Goal: Task Accomplishment & Management: Use online tool/utility

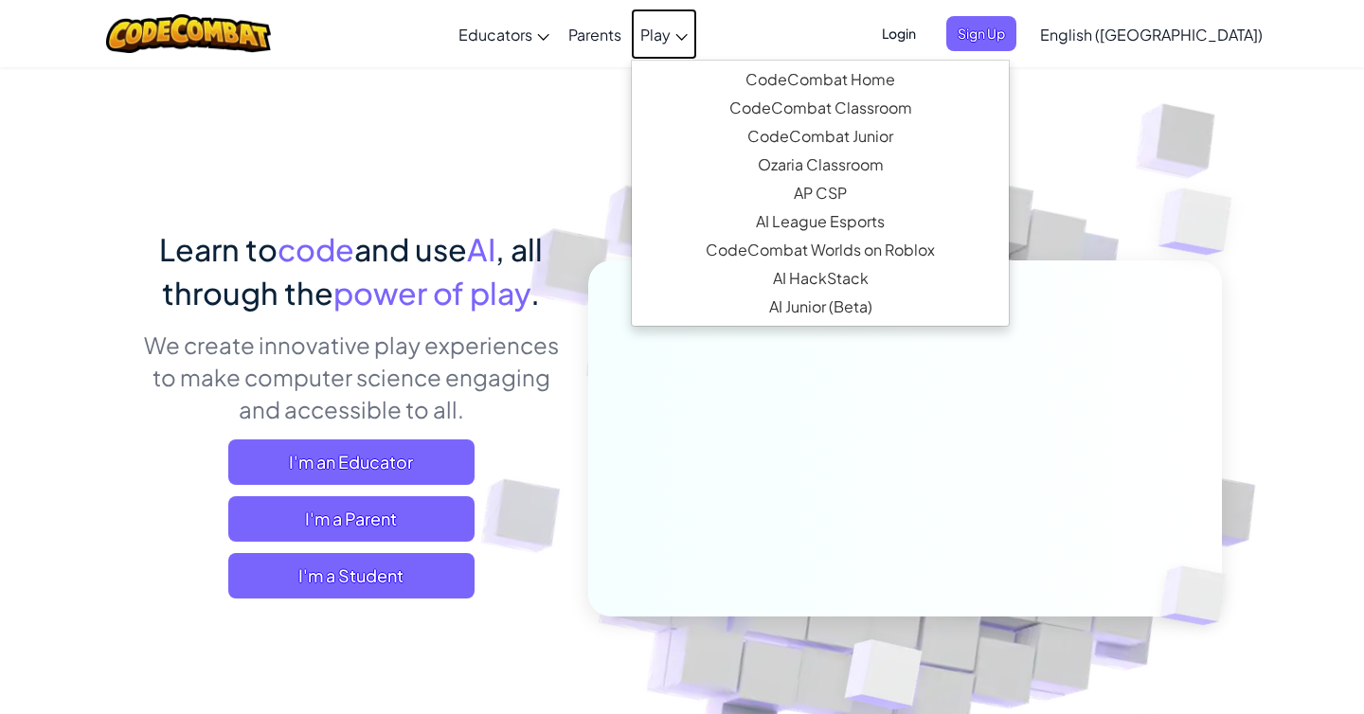
click at [671, 41] on span "Play" at bounding box center [655, 35] width 30 height 20
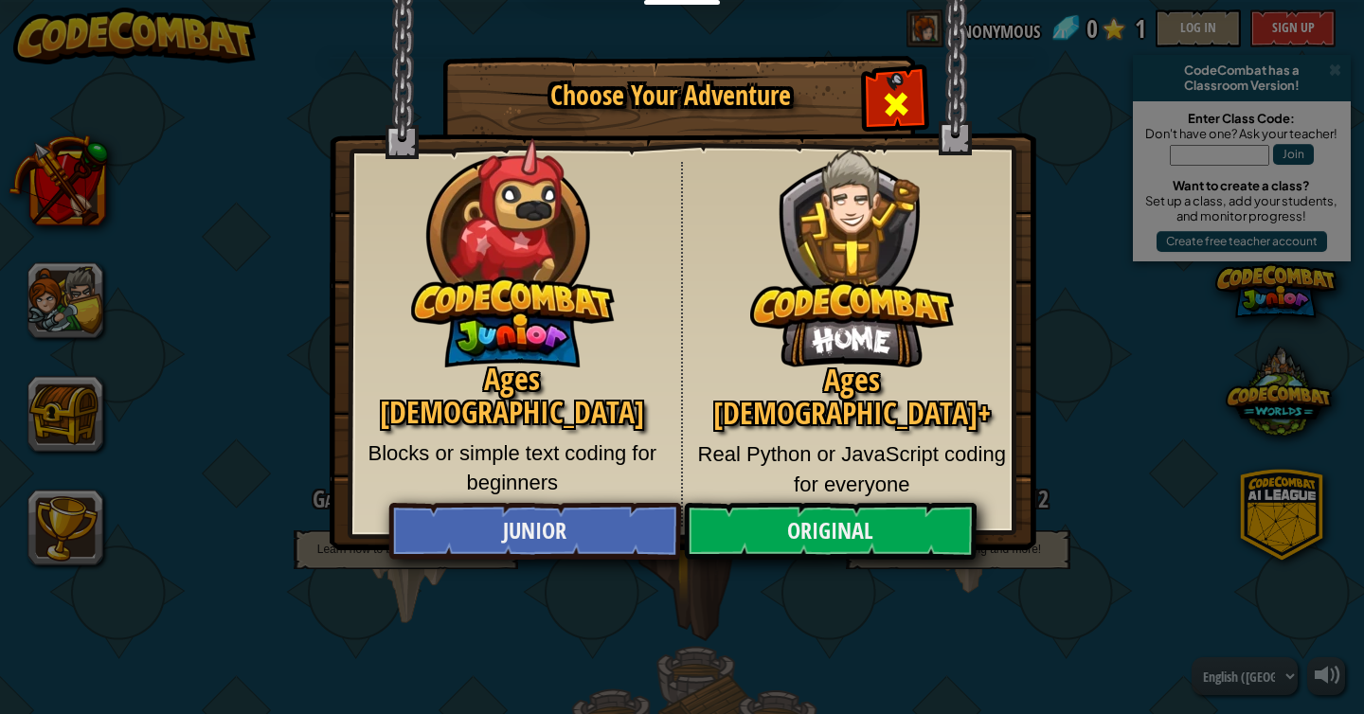
click at [902, 100] on span "Close modal" at bounding box center [896, 104] width 30 height 30
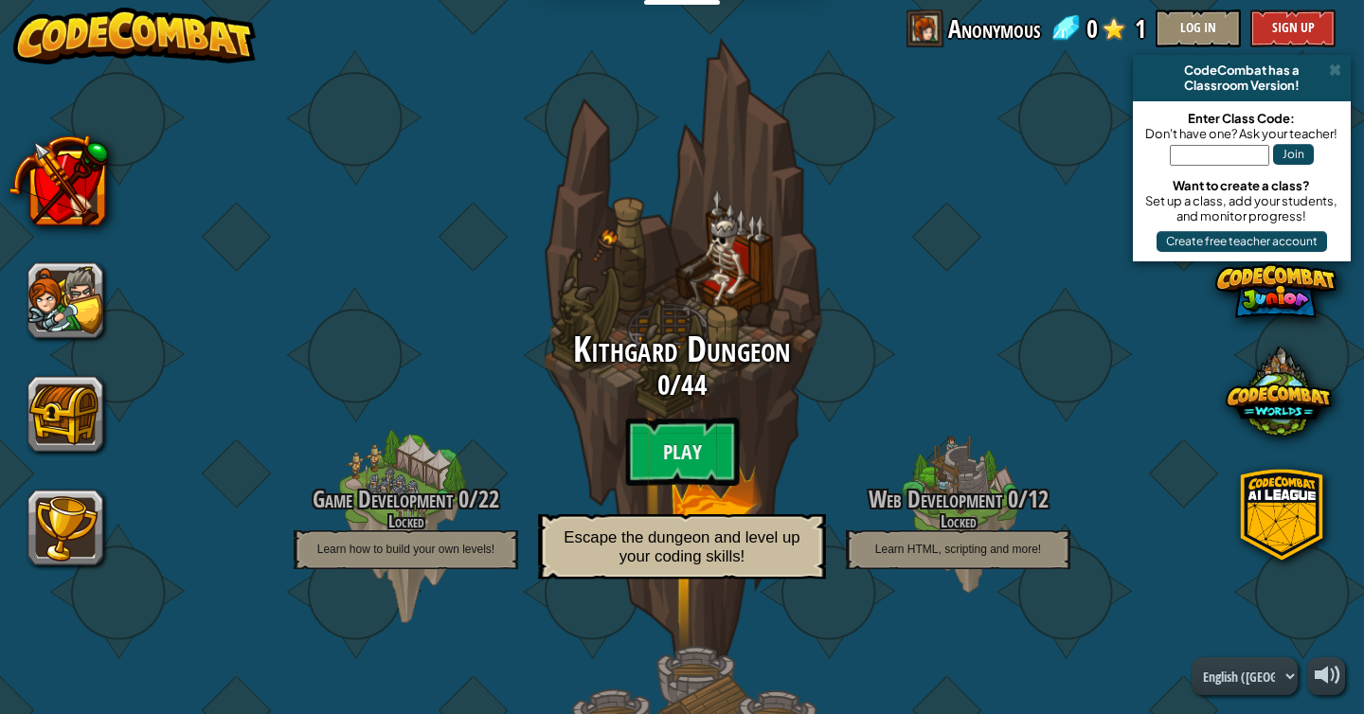
click at [689, 376] on span "44" at bounding box center [693, 385] width 25 height 39
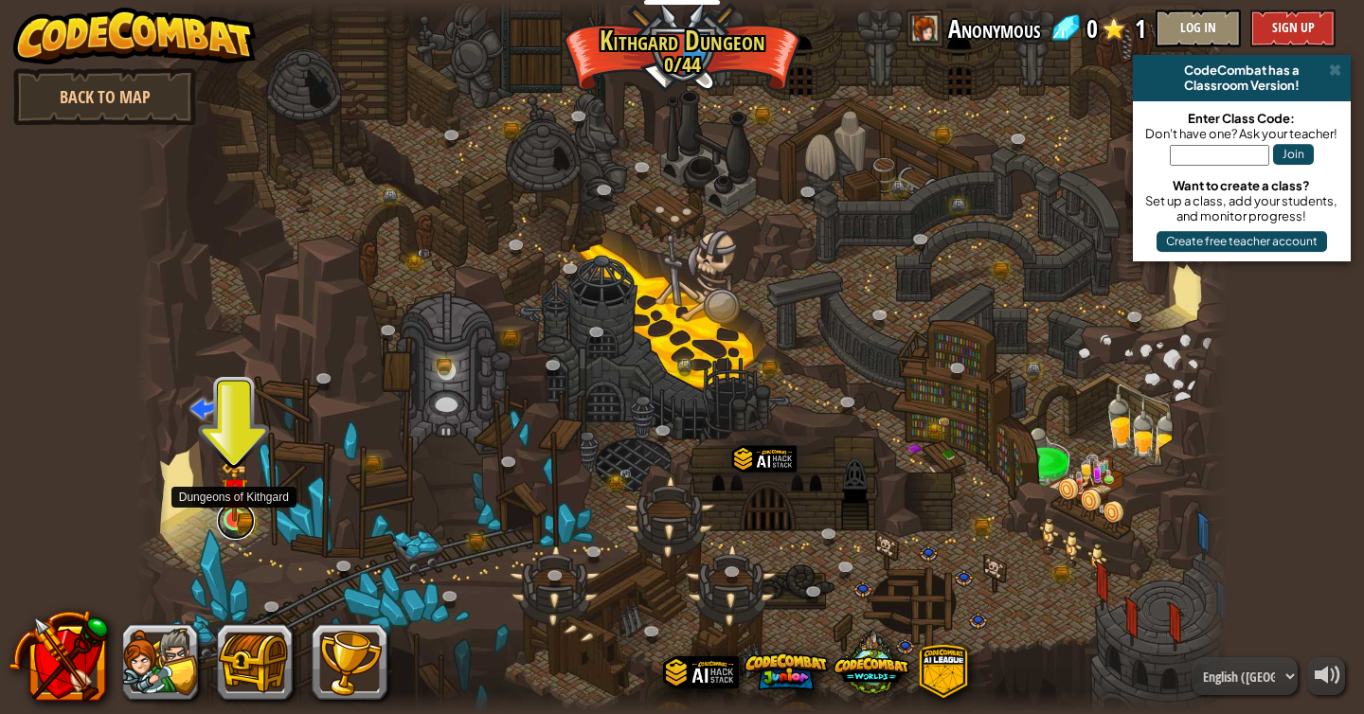
click at [234, 527] on link at bounding box center [236, 521] width 38 height 38
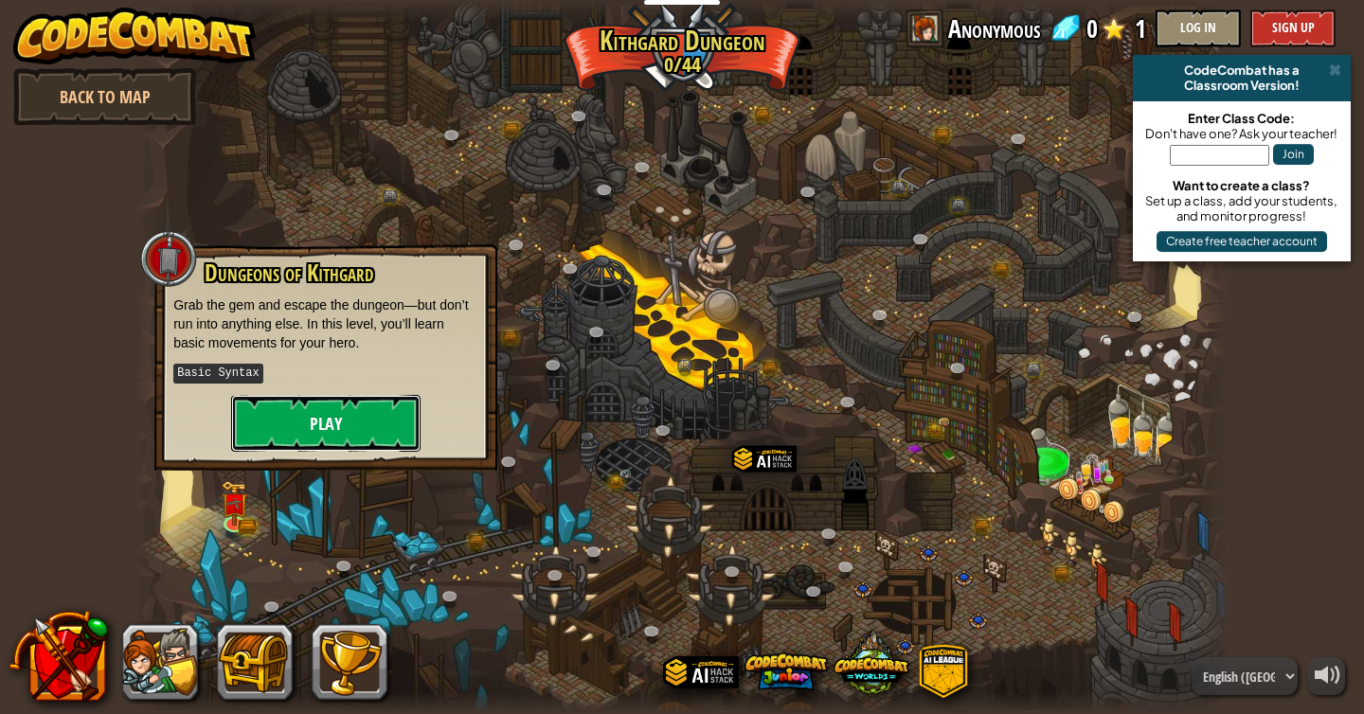
click at [322, 405] on button "Play" at bounding box center [325, 423] width 189 height 57
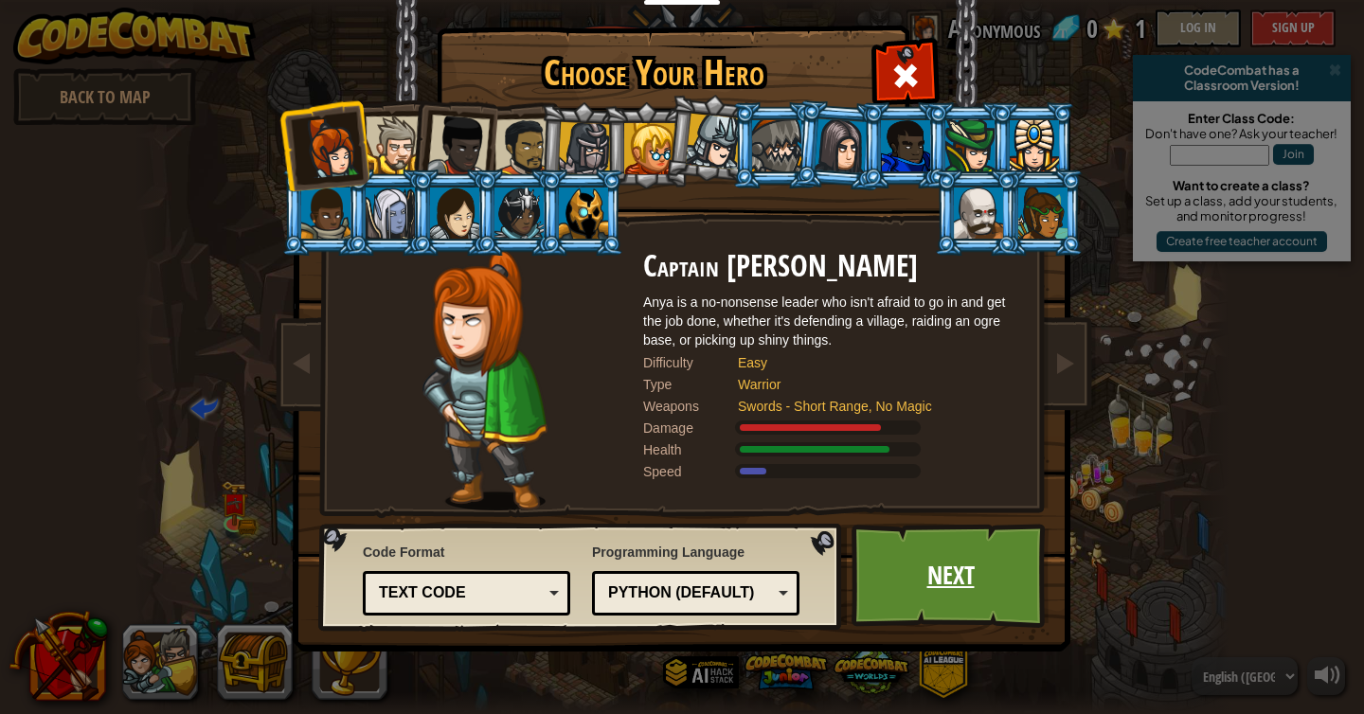
click at [910, 601] on link "Next" at bounding box center [951, 576] width 198 height 104
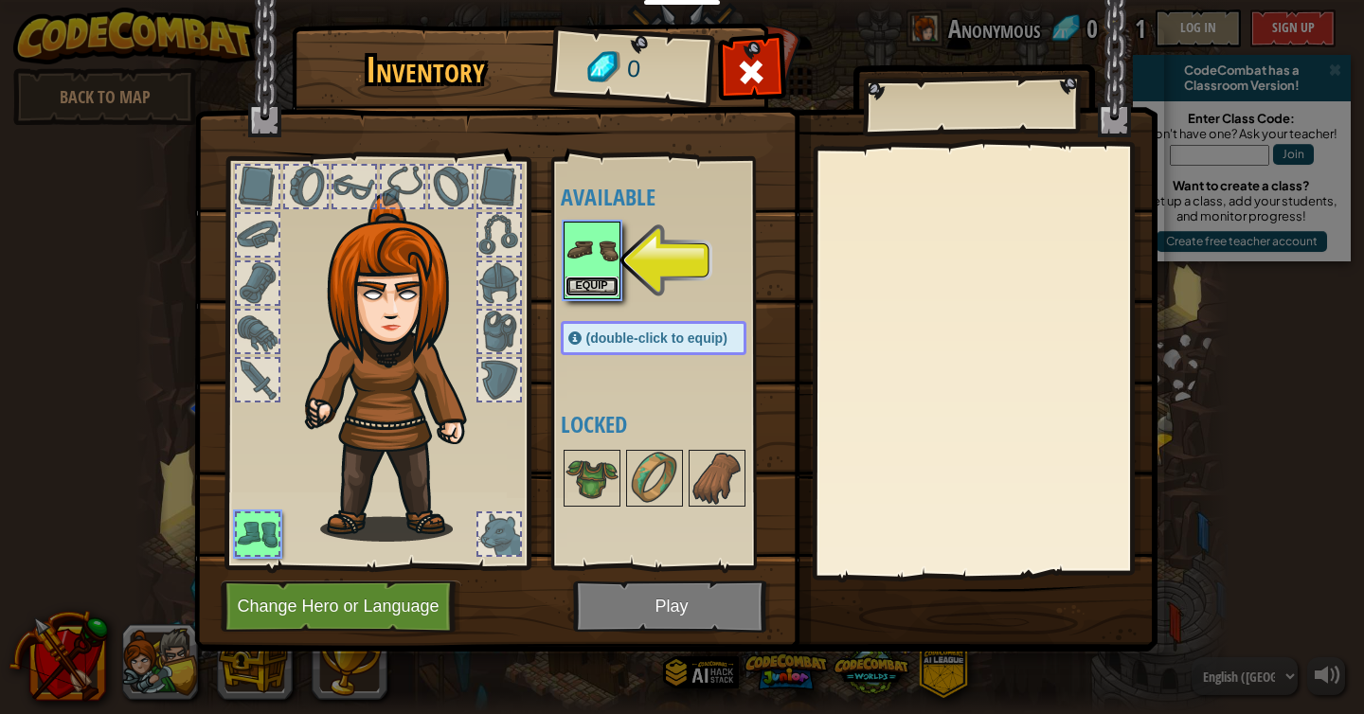
click at [604, 284] on button "Equip" at bounding box center [592, 287] width 53 height 20
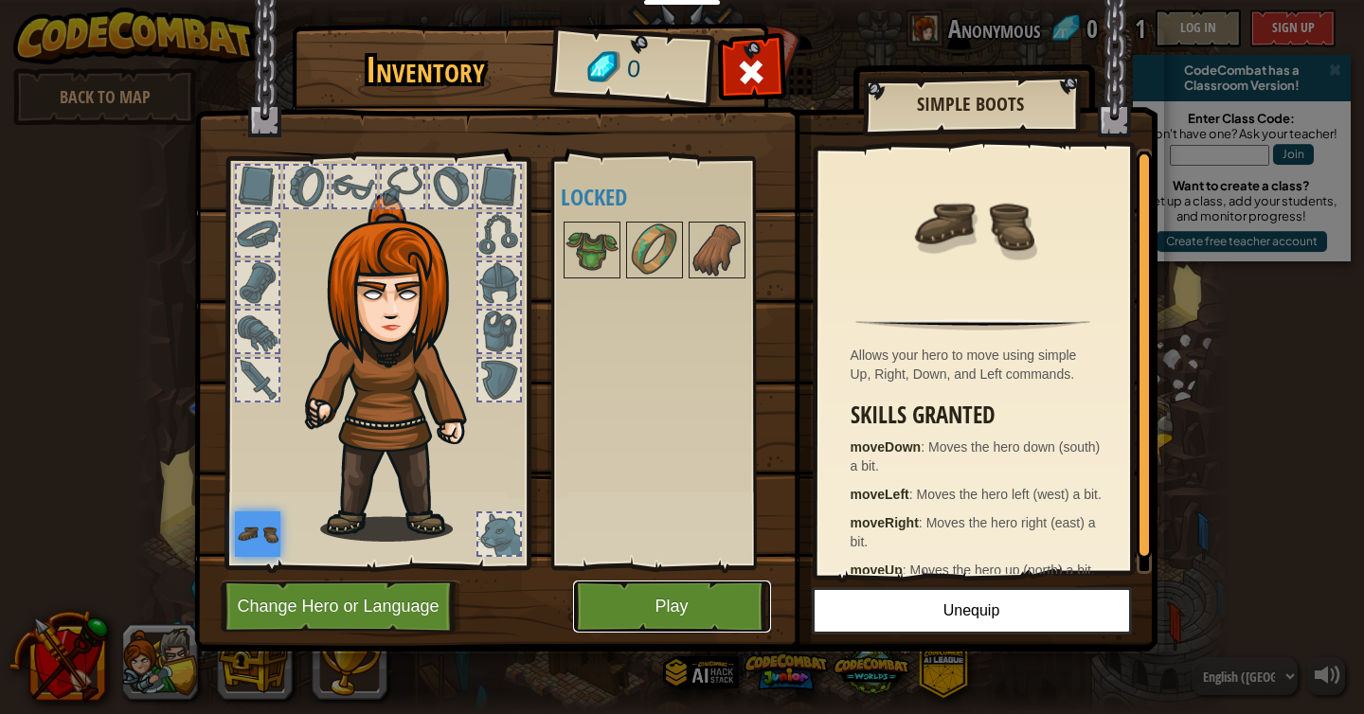
click at [666, 612] on button "Play" at bounding box center [672, 607] width 198 height 52
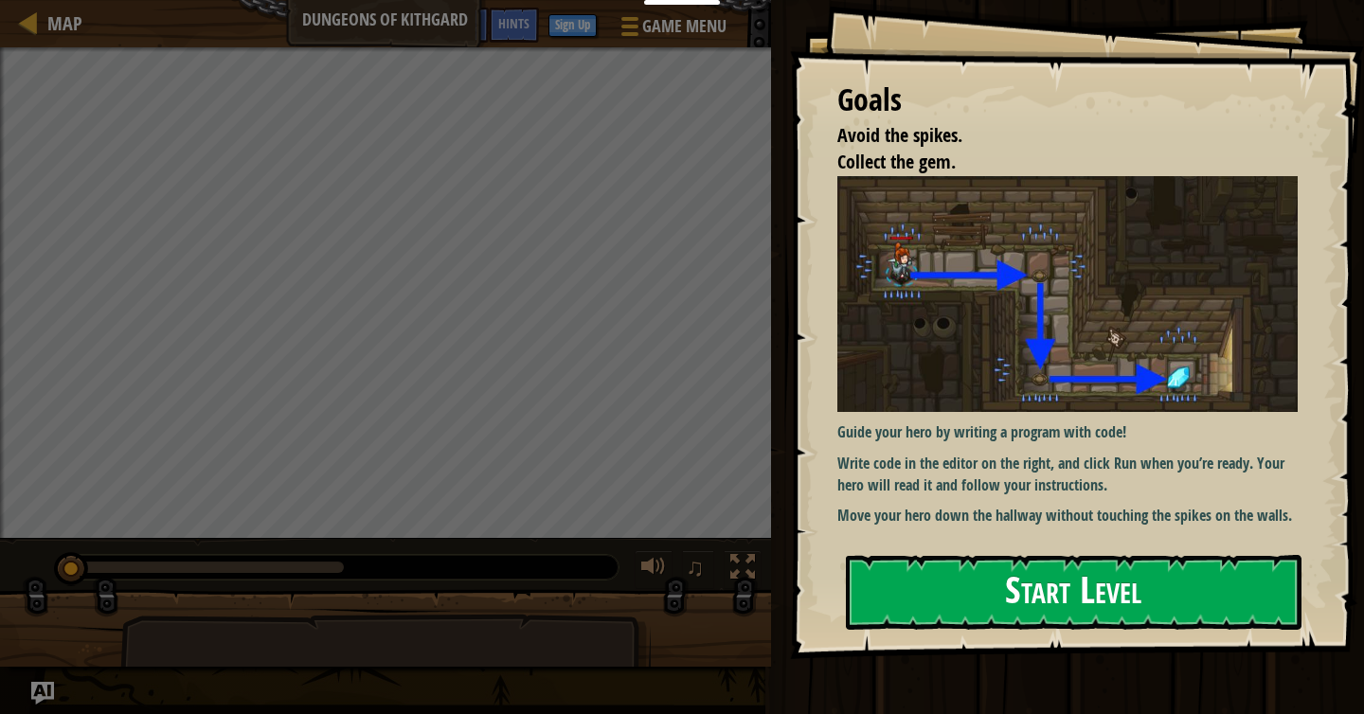
click at [970, 602] on button "Start Level" at bounding box center [1074, 592] width 456 height 75
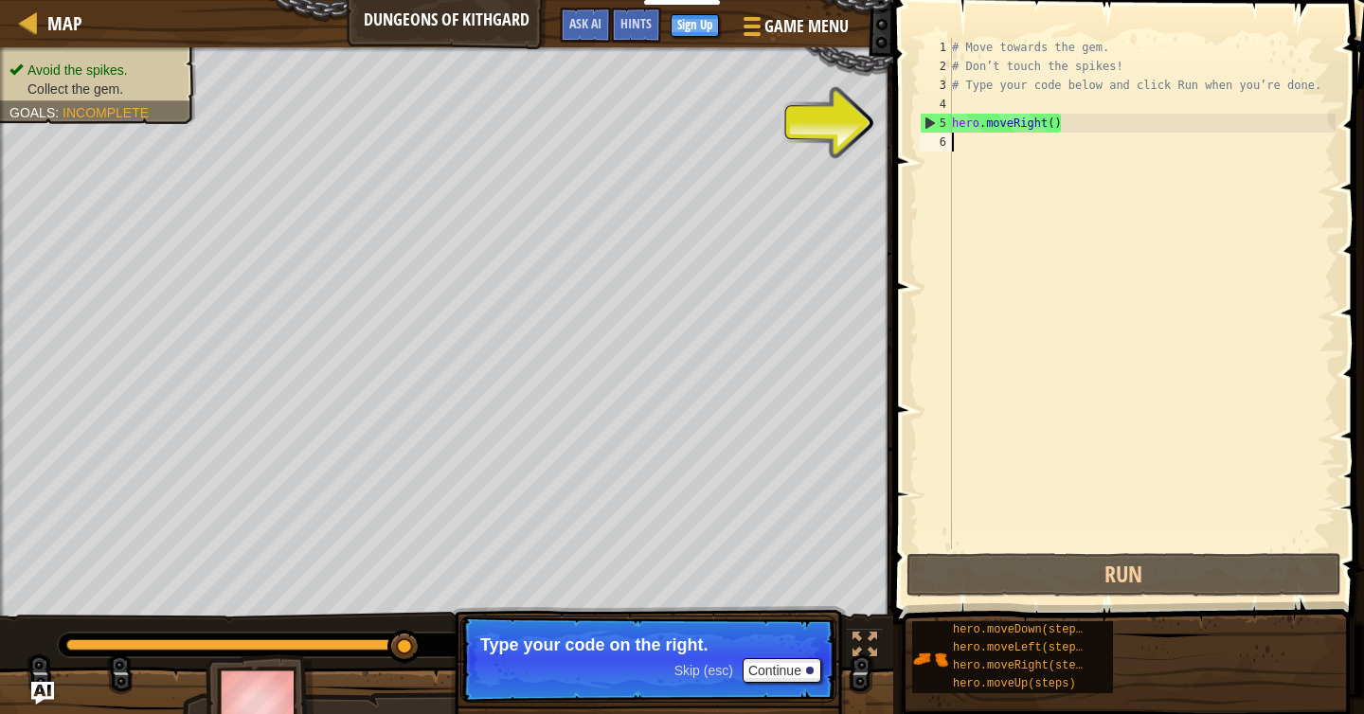
click at [969, 155] on div "# Move towards the gem. # Don’t touch the spikes! # Type your code below and cl…" at bounding box center [1142, 313] width 388 height 550
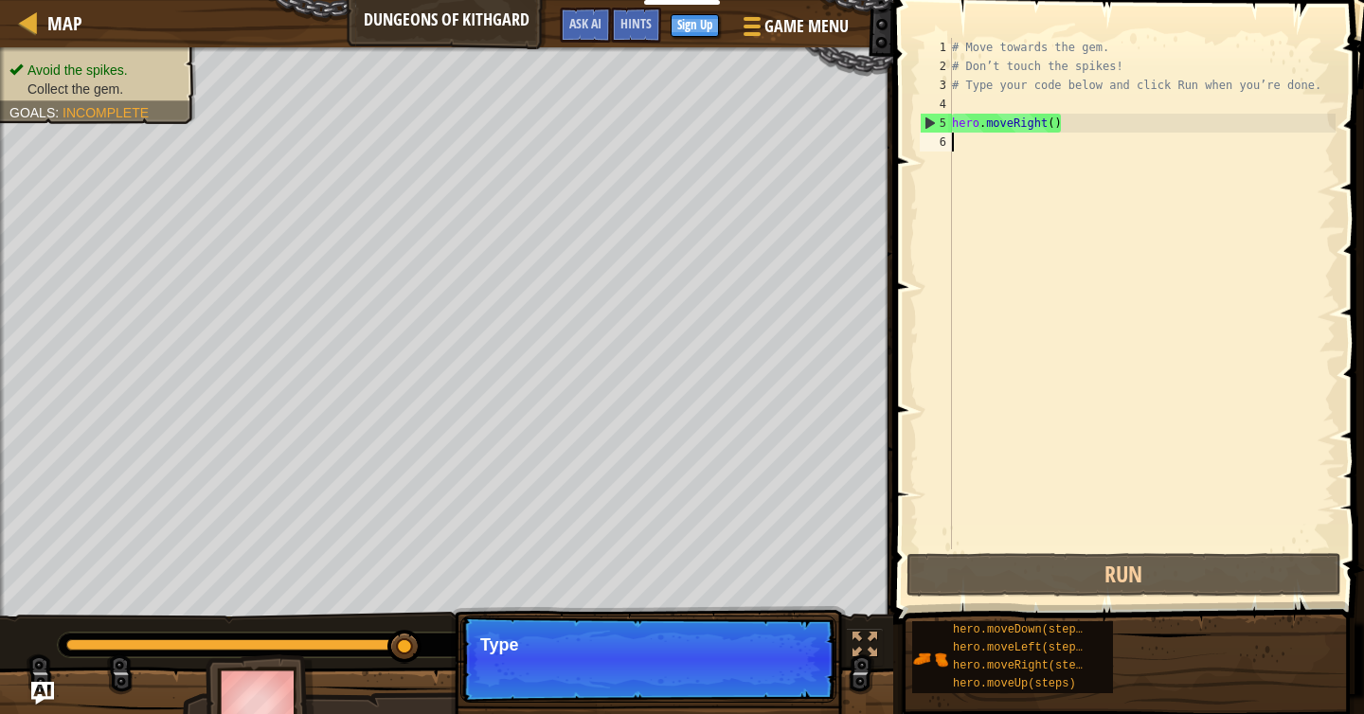
type textarea "mo"
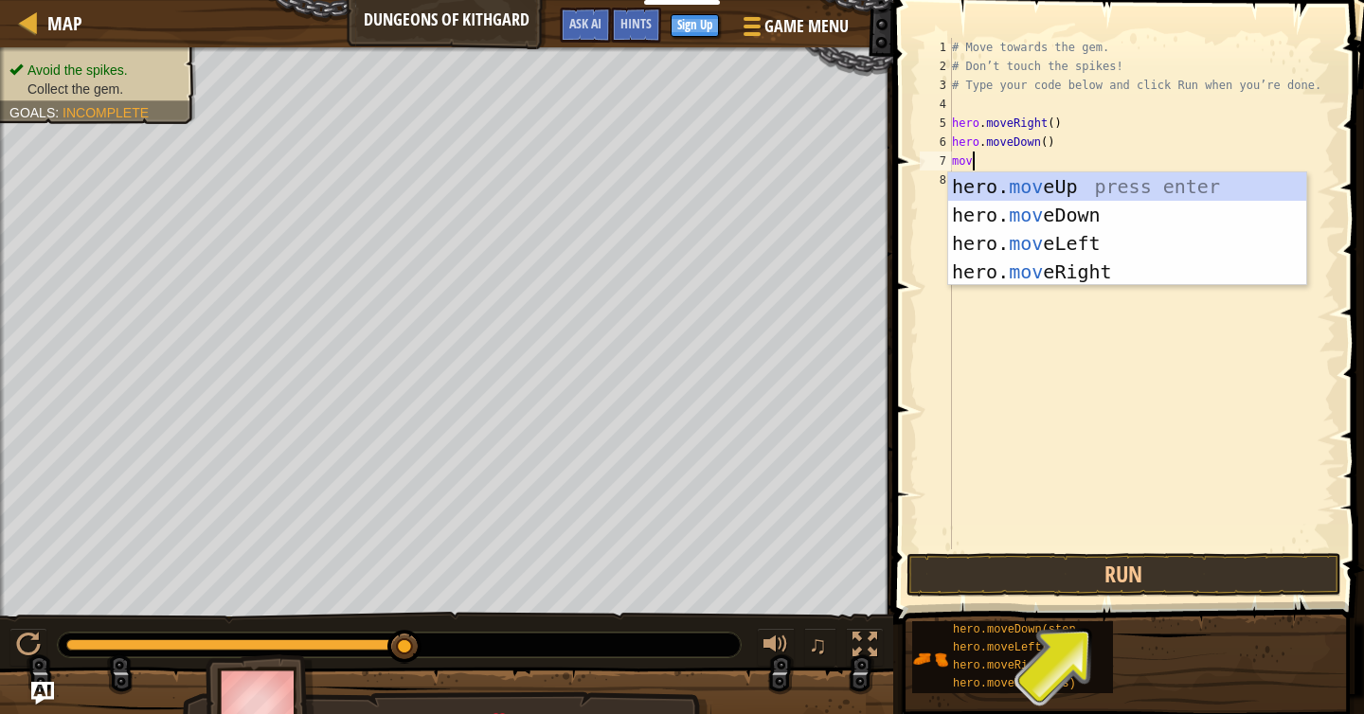
type textarea "move"
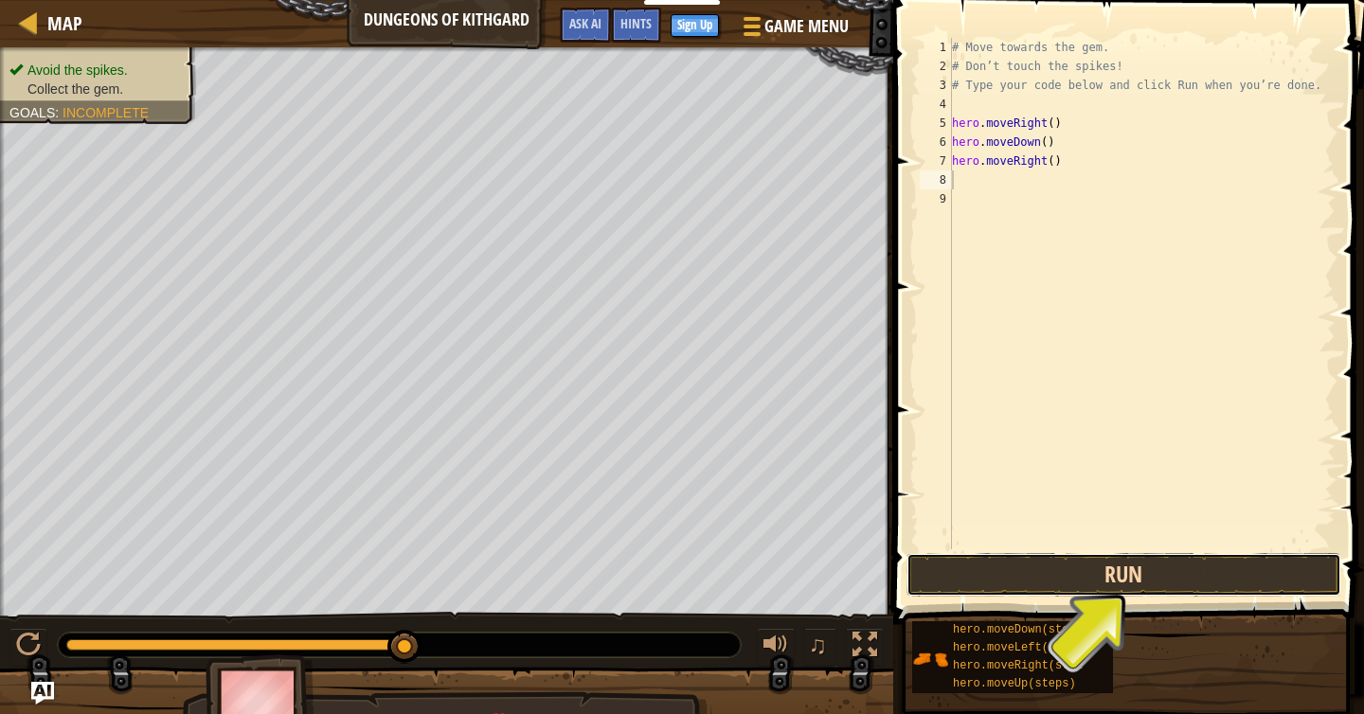
click at [992, 568] on button "Run" at bounding box center [1124, 575] width 435 height 44
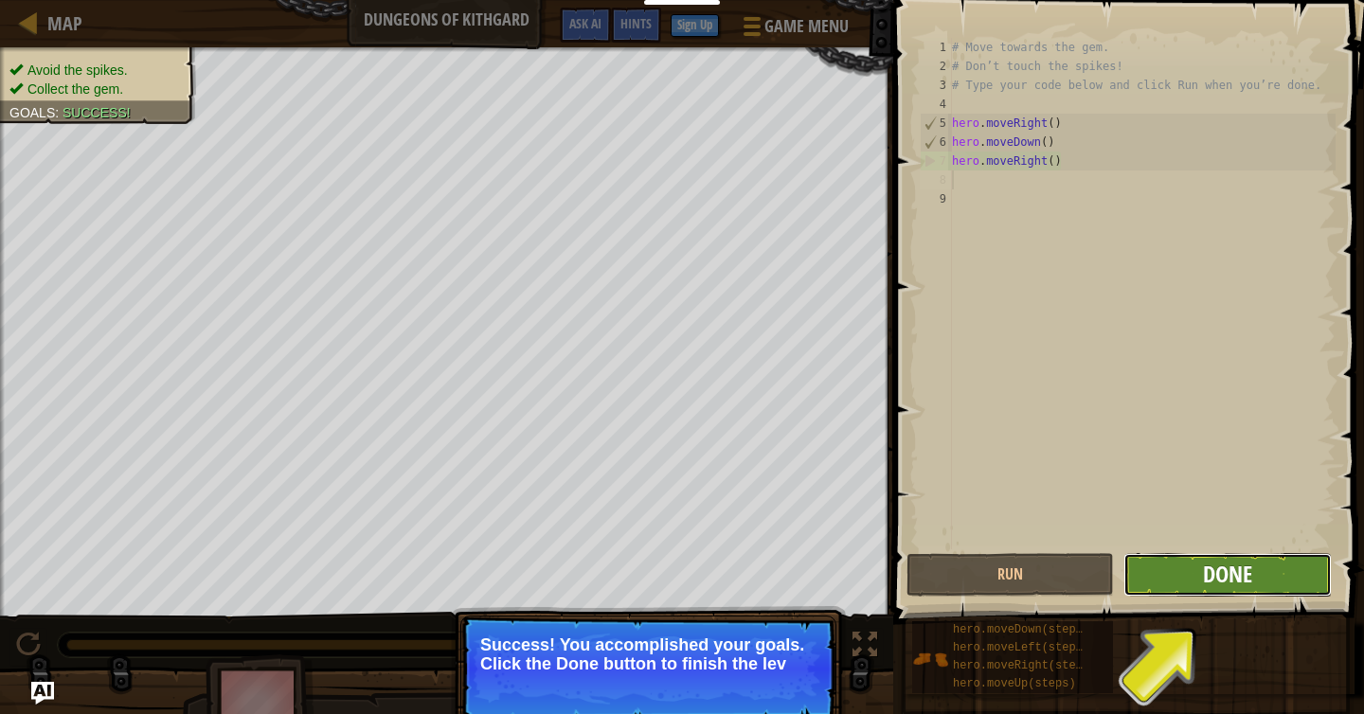
click at [1202, 580] on button "Done" at bounding box center [1227, 575] width 207 height 44
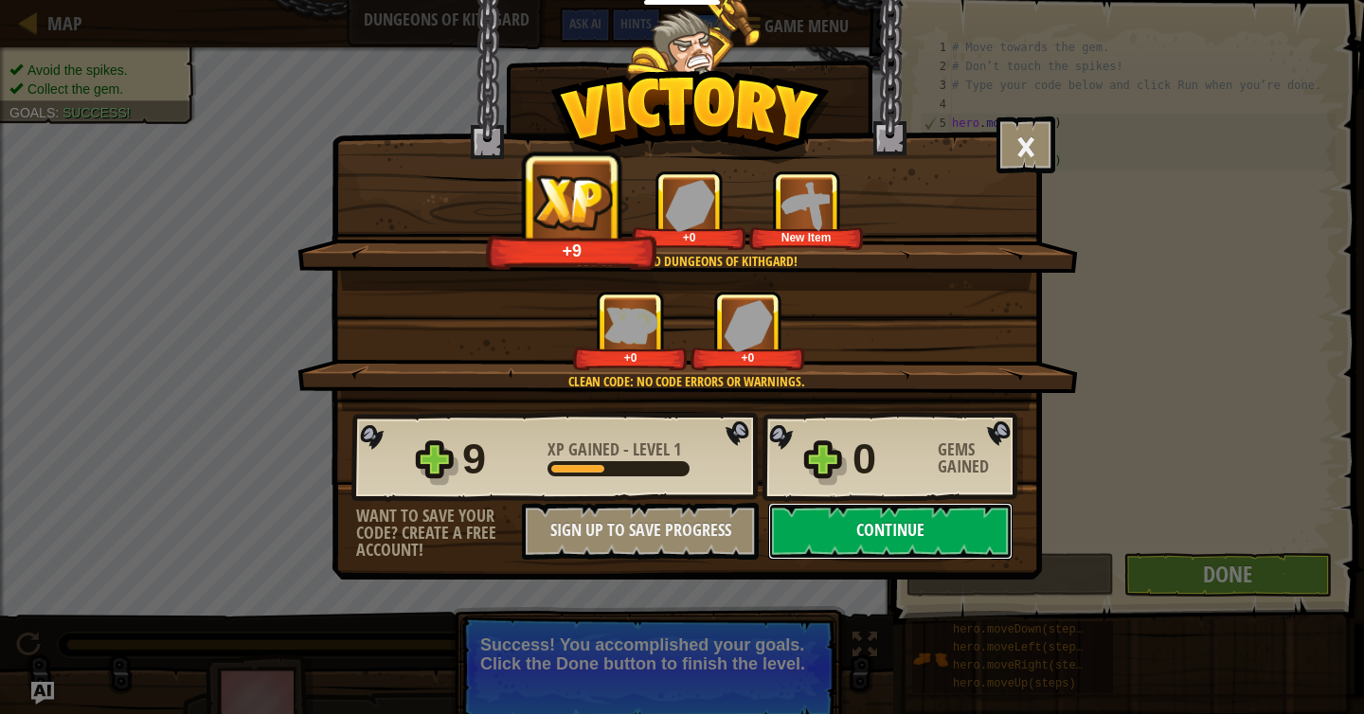
click at [922, 537] on button "Continue" at bounding box center [890, 531] width 244 height 57
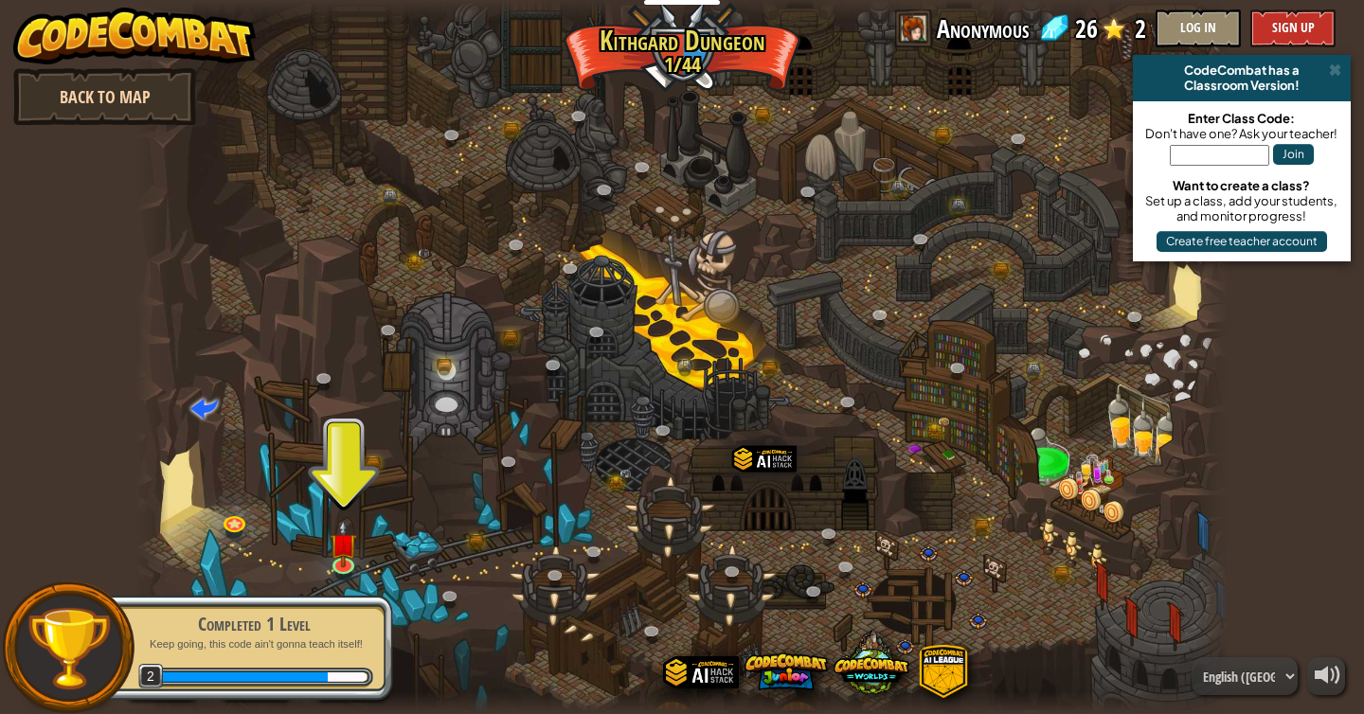
click at [100, 101] on link "Back to Map" at bounding box center [104, 96] width 183 height 57
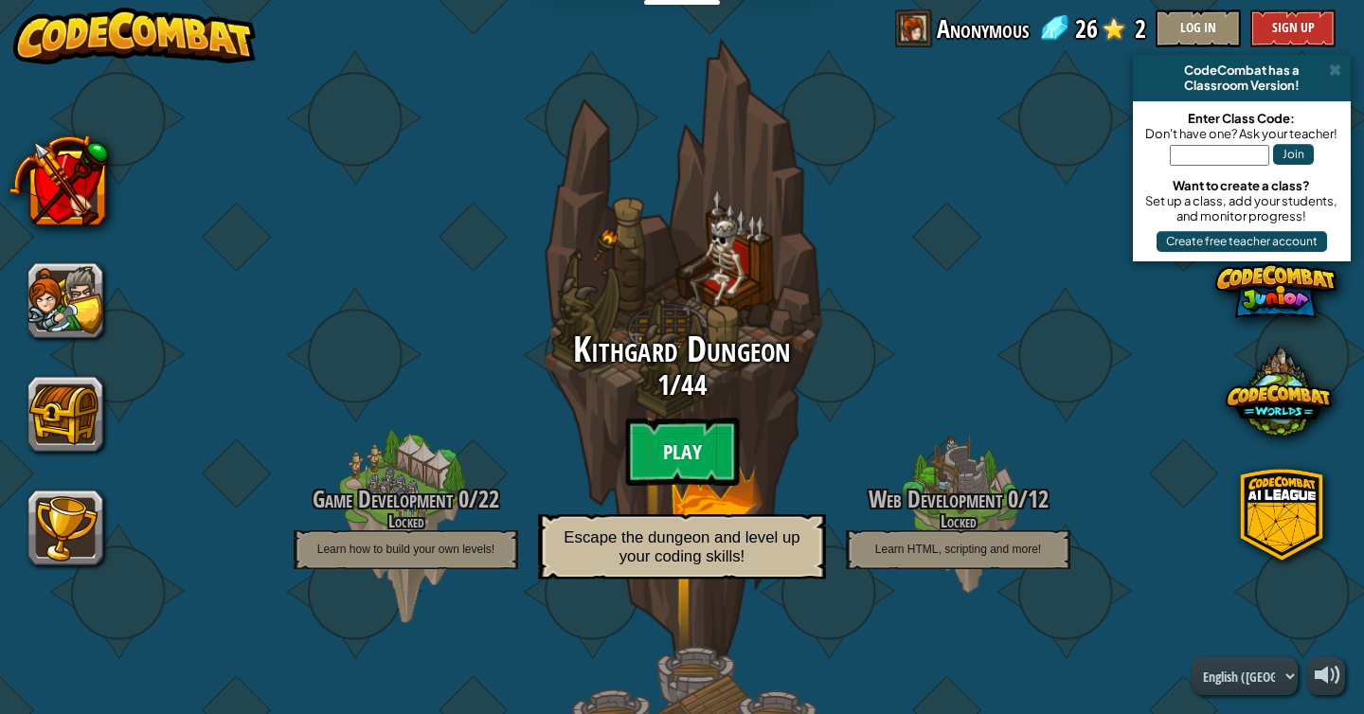
click at [676, 447] on btn "Play" at bounding box center [682, 452] width 114 height 68
